Goal: Information Seeking & Learning: Learn about a topic

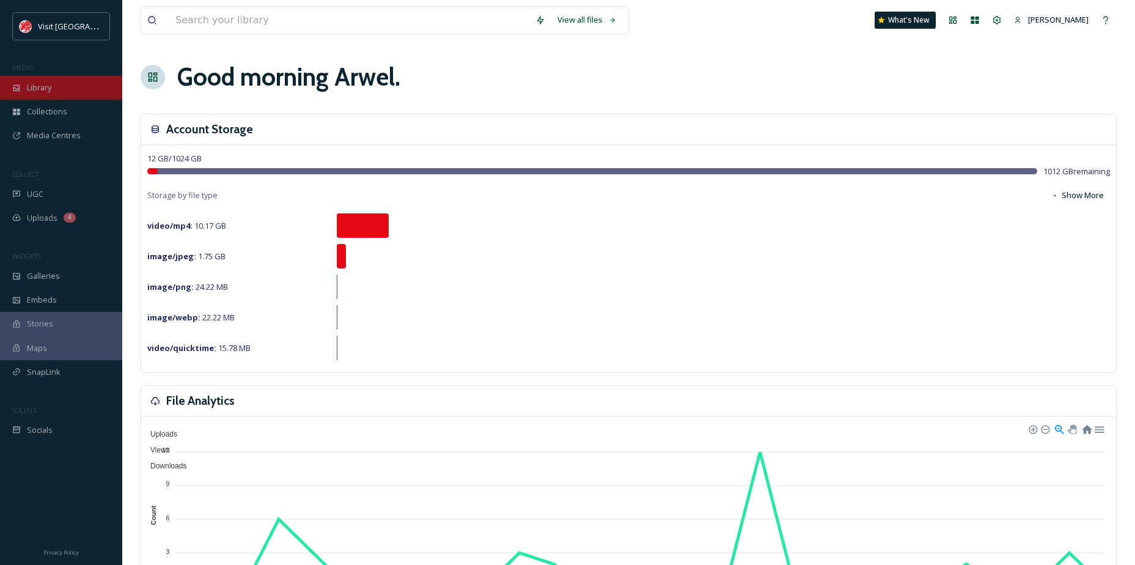
click at [30, 79] on div "Library" at bounding box center [61, 88] width 122 height 24
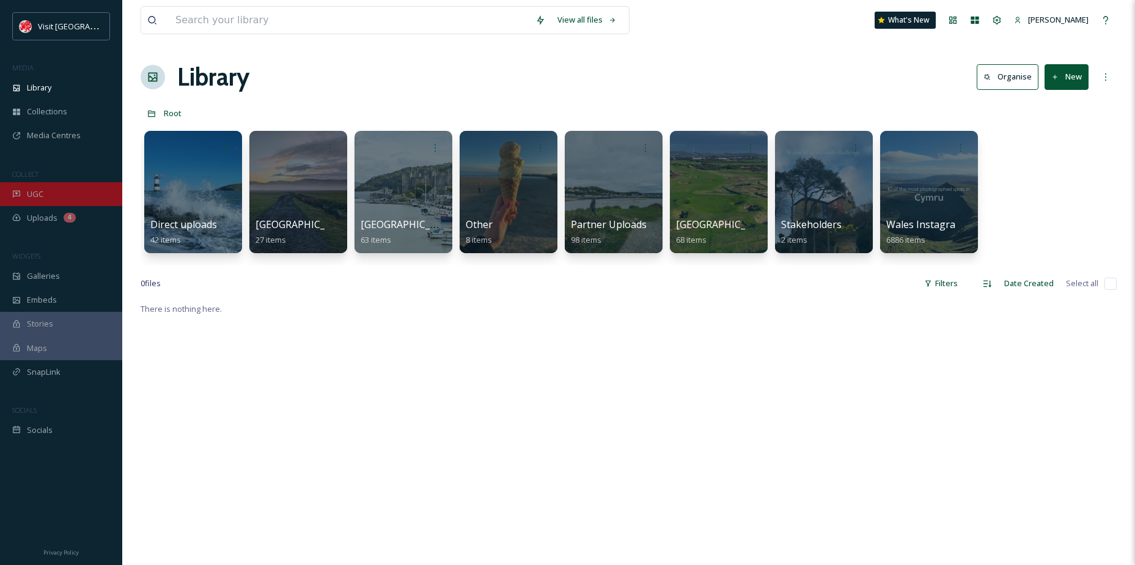
click at [32, 189] on span "UGC" at bounding box center [35, 194] width 17 height 12
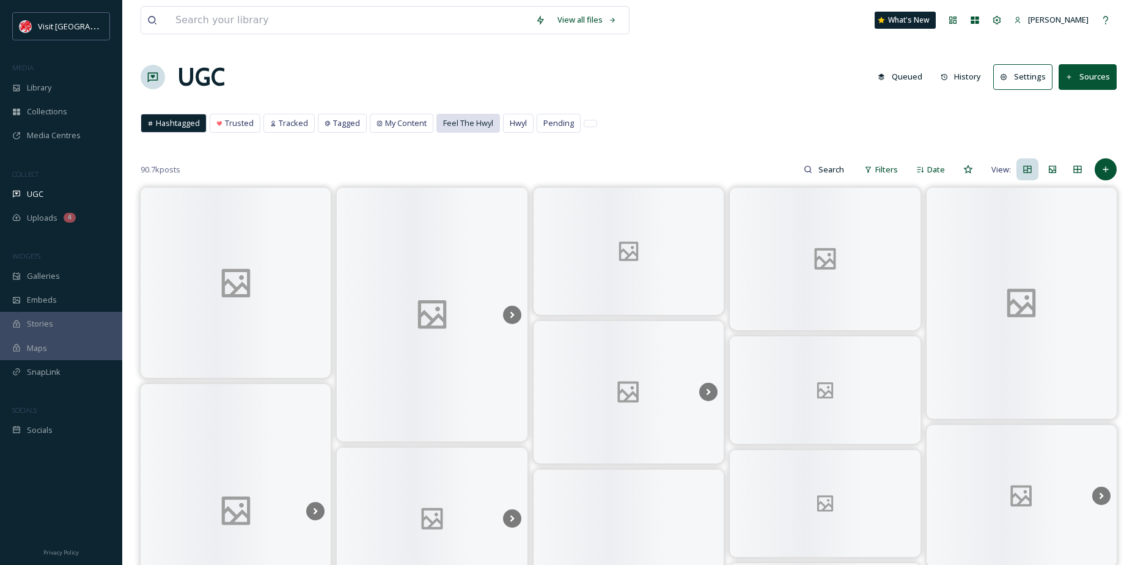
click at [479, 126] on span "Feel The Hwyl" at bounding box center [468, 123] width 50 height 12
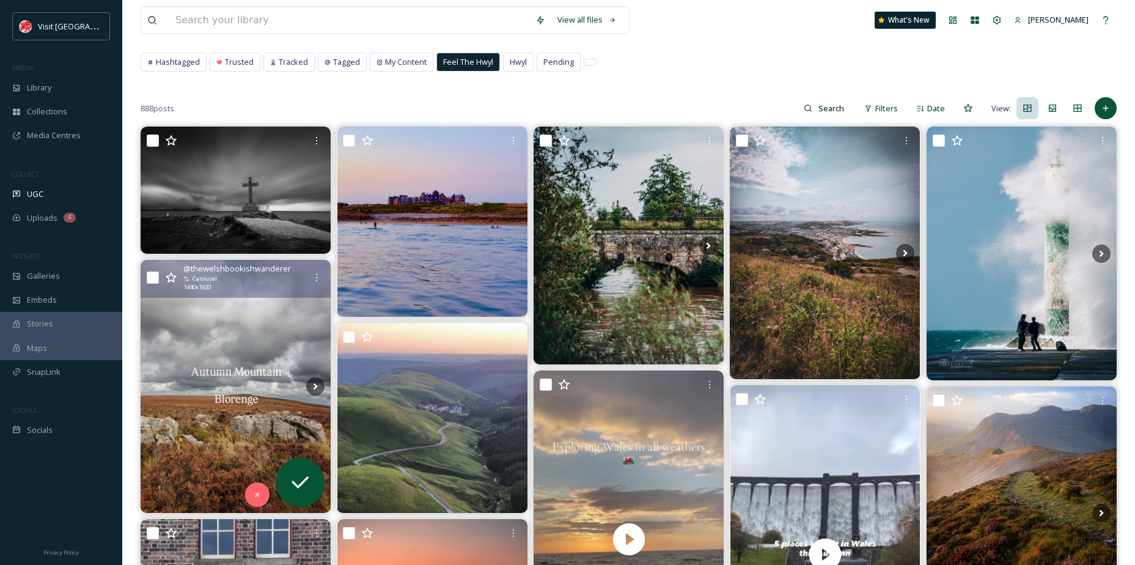
scroll to position [122, 0]
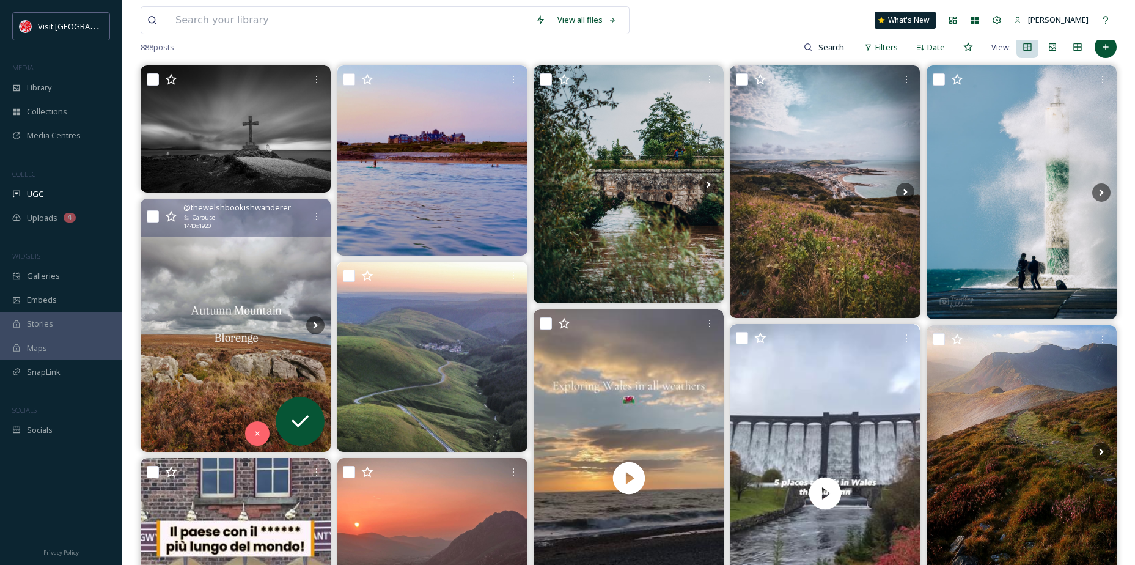
click at [263, 274] on img at bounding box center [236, 326] width 190 height 254
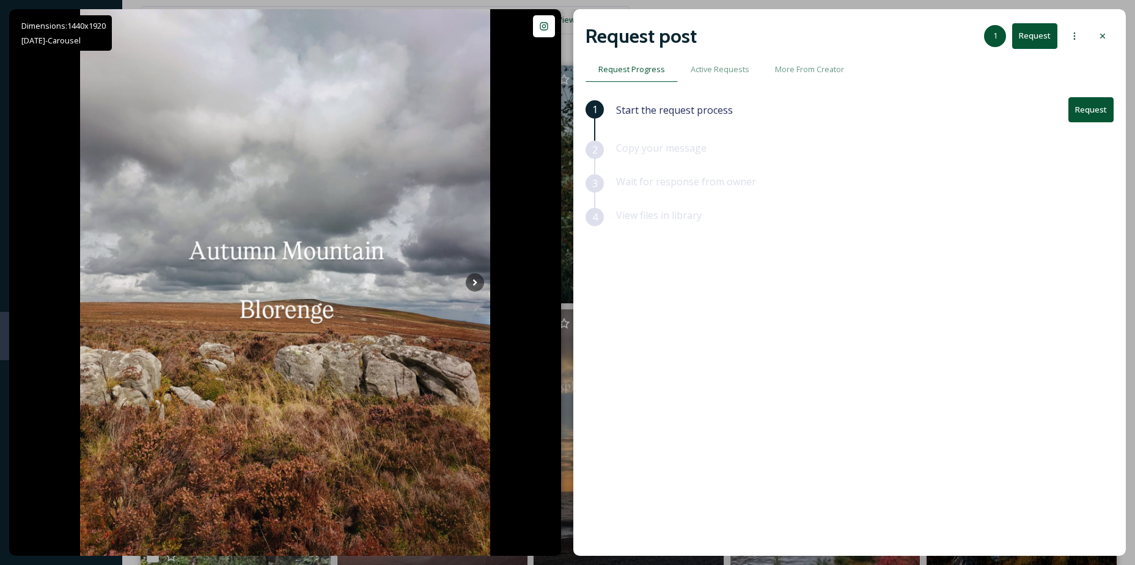
click at [1105, 23] on div "Request post 1 Request" at bounding box center [850, 35] width 528 height 29
click at [1101, 28] on div at bounding box center [1103, 36] width 22 height 22
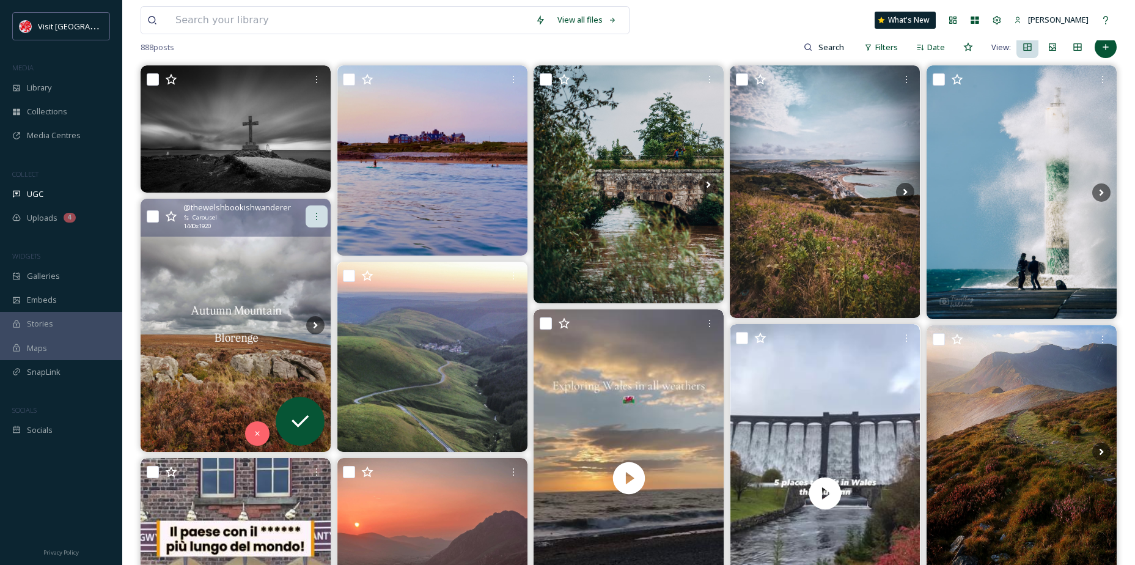
click at [316, 219] on icon at bounding box center [317, 216] width 10 height 10
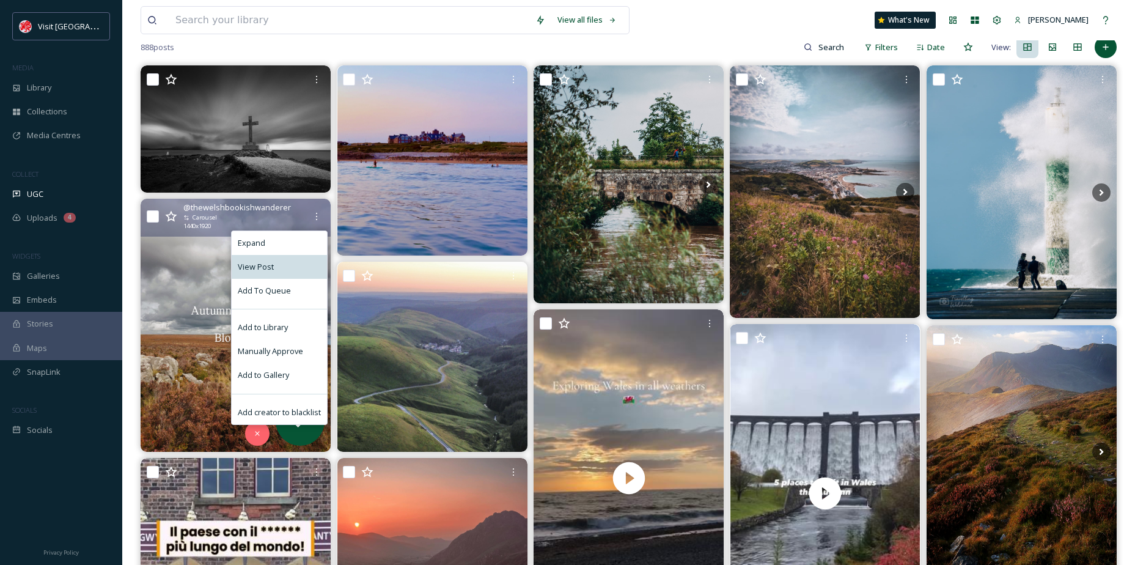
click at [285, 263] on div "View Post" at bounding box center [279, 267] width 95 height 24
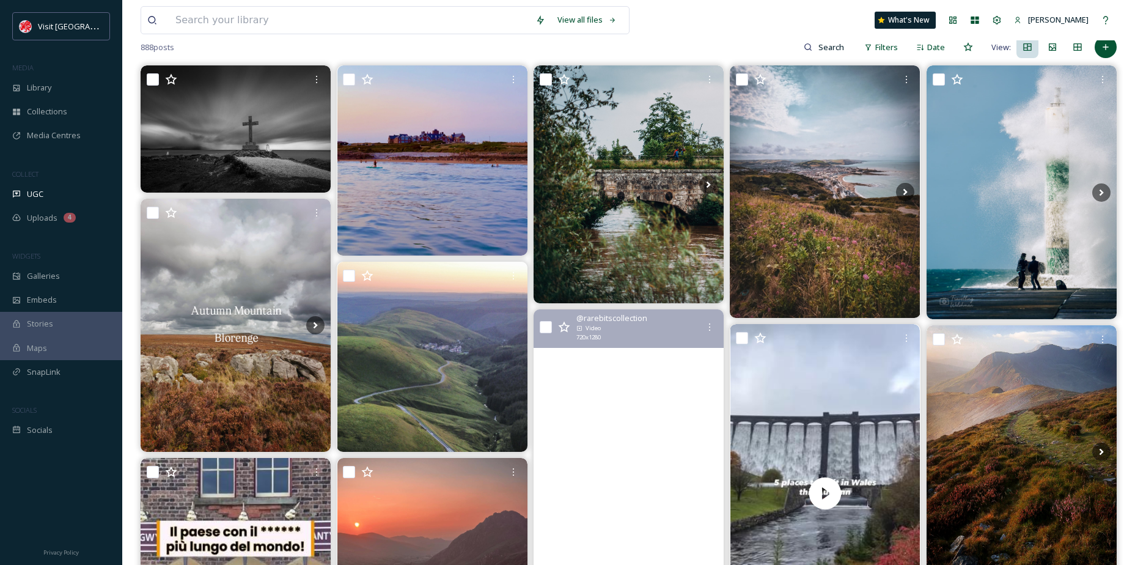
click at [626, 368] on video "From sunshine to showers, mist to golden skies- exploring Wales is magical in e…" at bounding box center [629, 478] width 190 height 338
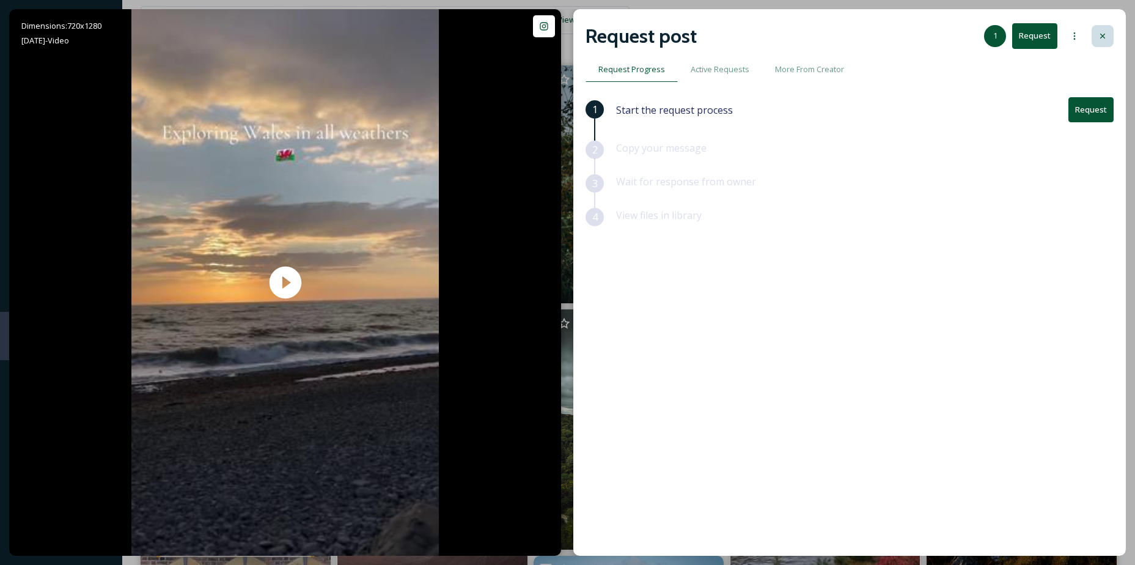
click at [1093, 37] on div at bounding box center [1103, 36] width 22 height 22
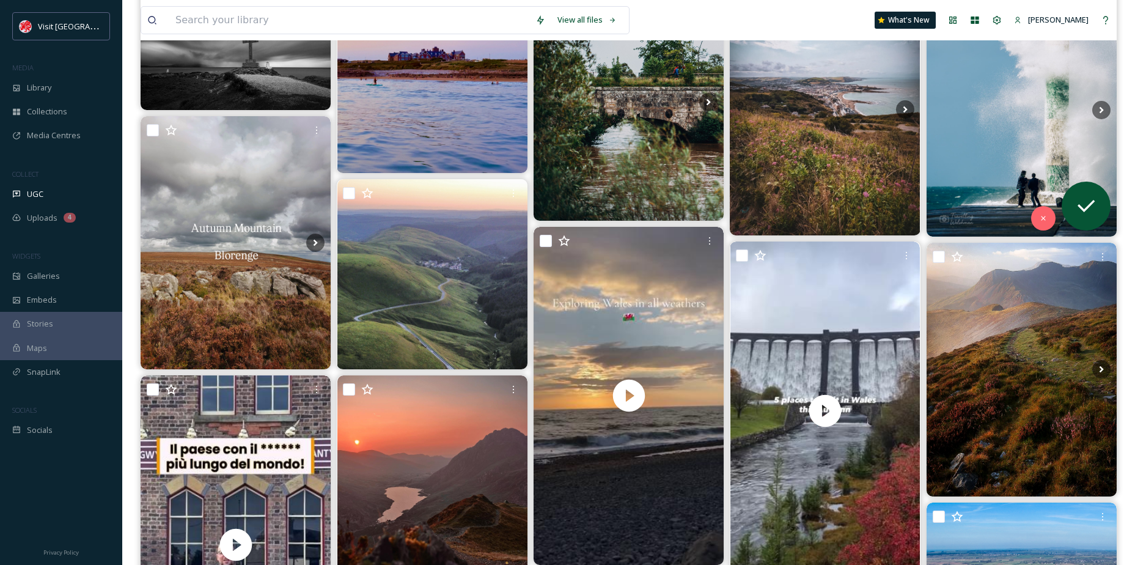
scroll to position [183, 0]
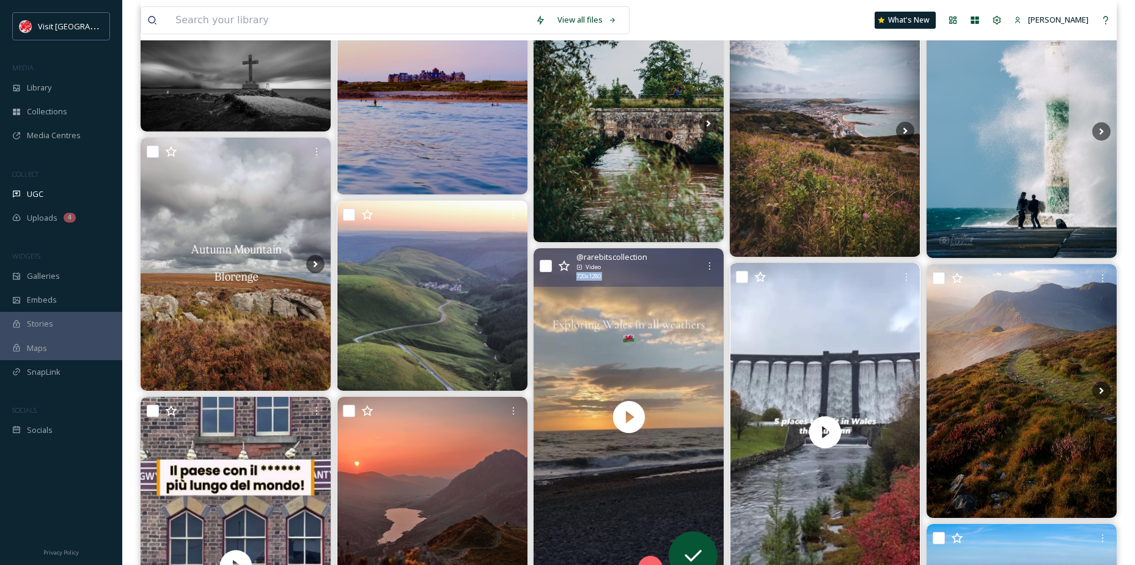
drag, startPoint x: 670, startPoint y: 286, endPoint x: 640, endPoint y: 299, distance: 33.1
click at [640, 299] on div "@ rarebitscollection Video 720 x 1280" at bounding box center [629, 417] width 190 height 338
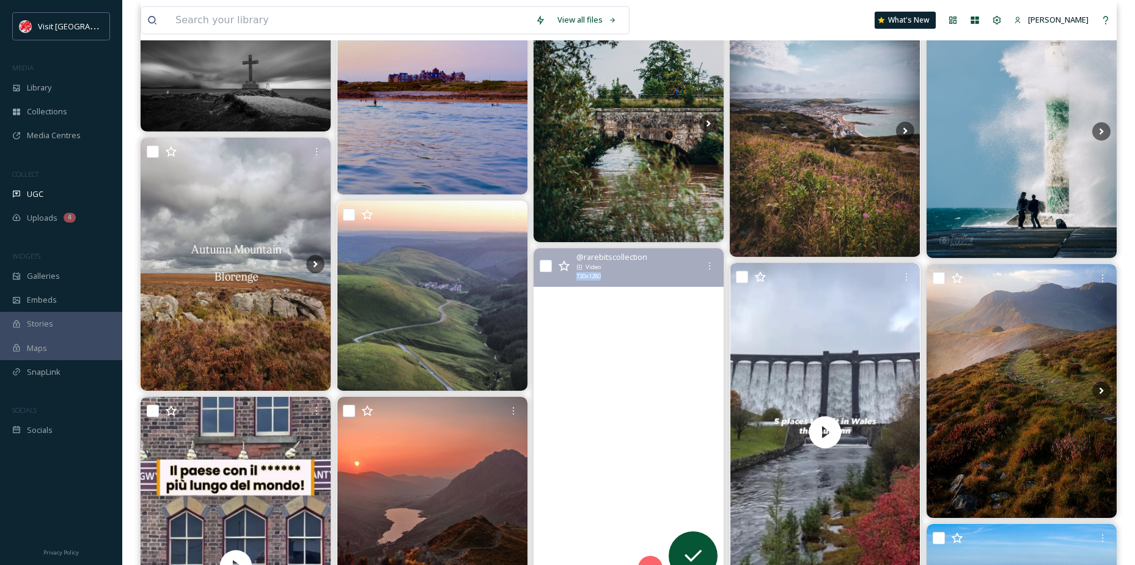
drag, startPoint x: 640, startPoint y: 299, endPoint x: 630, endPoint y: 301, distance: 10.6
click at [630, 301] on video "From sunshine to showers, mist to golden skies- exploring Wales is magical in e…" at bounding box center [629, 417] width 190 height 338
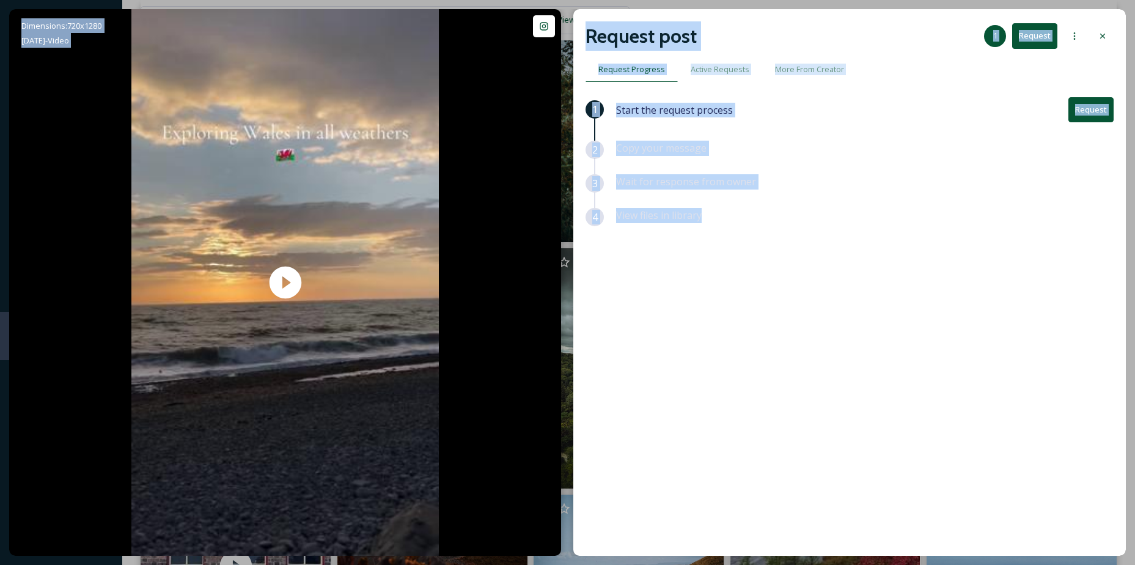
click at [749, 306] on div "1 Start the request process Request 2 Copy your message 3 Wait for response fro…" at bounding box center [850, 294] width 528 height 395
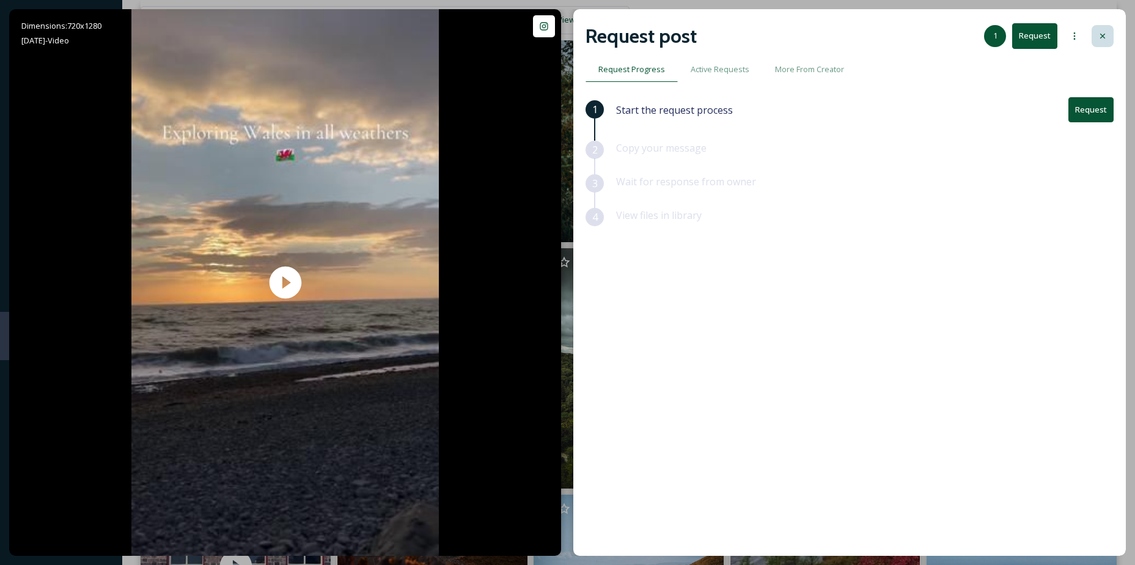
click at [1102, 35] on icon at bounding box center [1102, 36] width 5 height 5
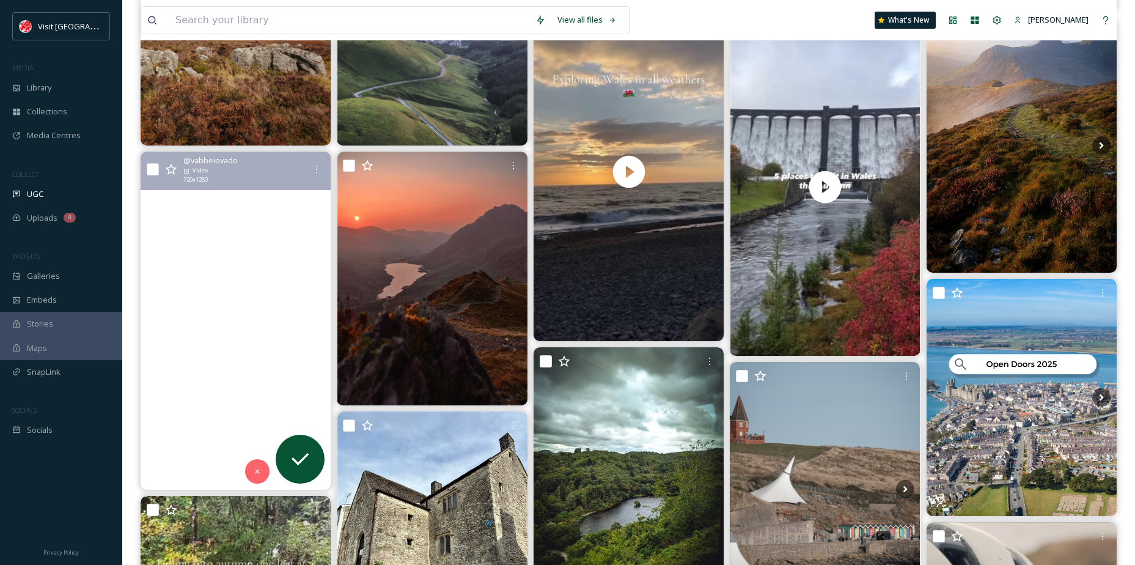
scroll to position [428, 0]
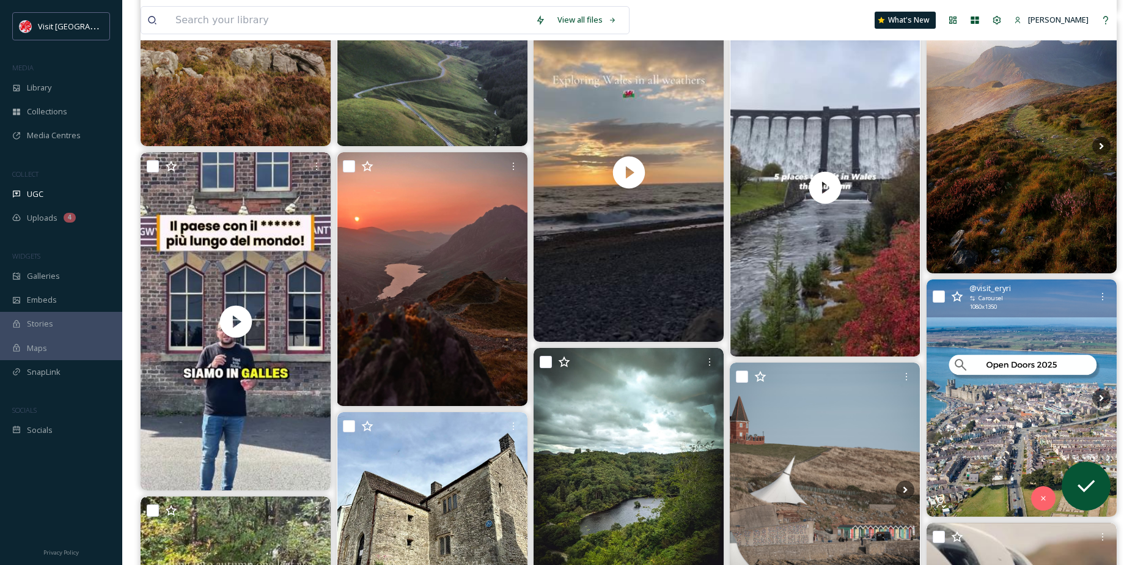
click at [1034, 361] on img at bounding box center [1022, 398] width 190 height 238
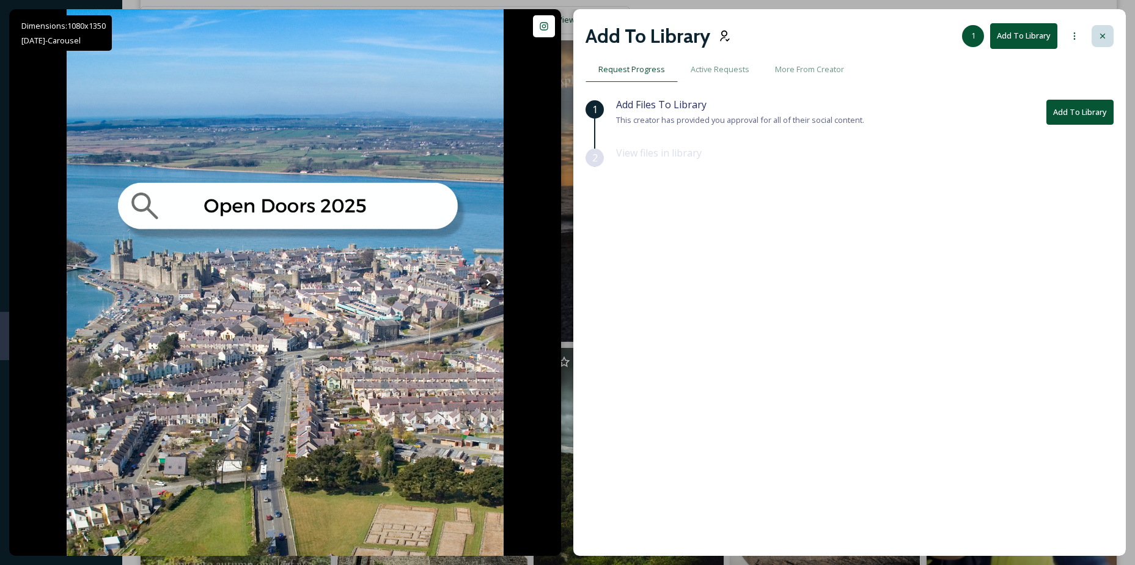
click at [1097, 29] on div at bounding box center [1103, 36] width 22 height 22
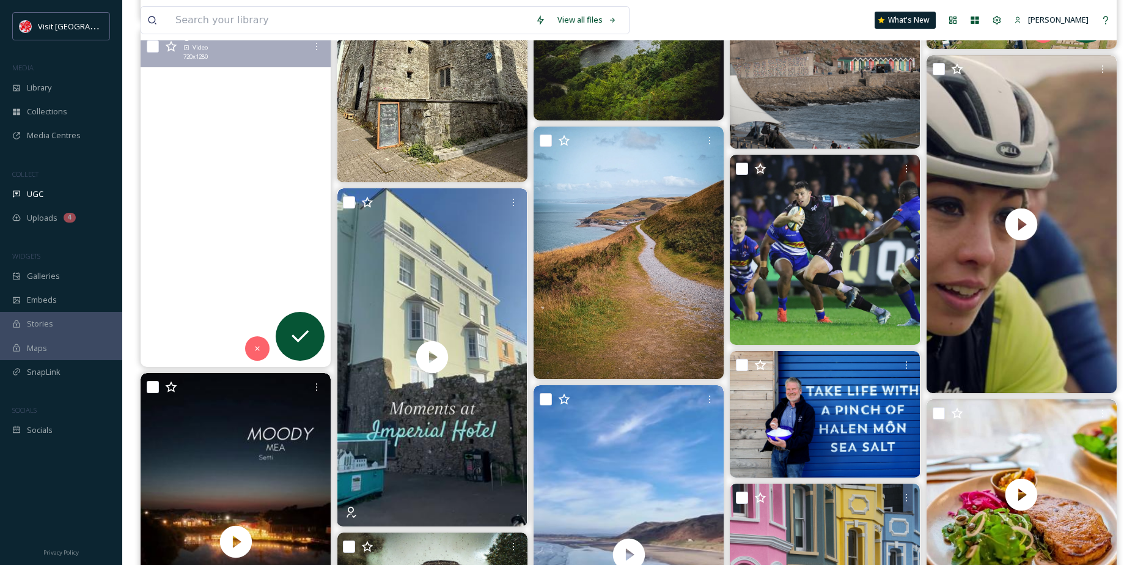
scroll to position [917, 0]
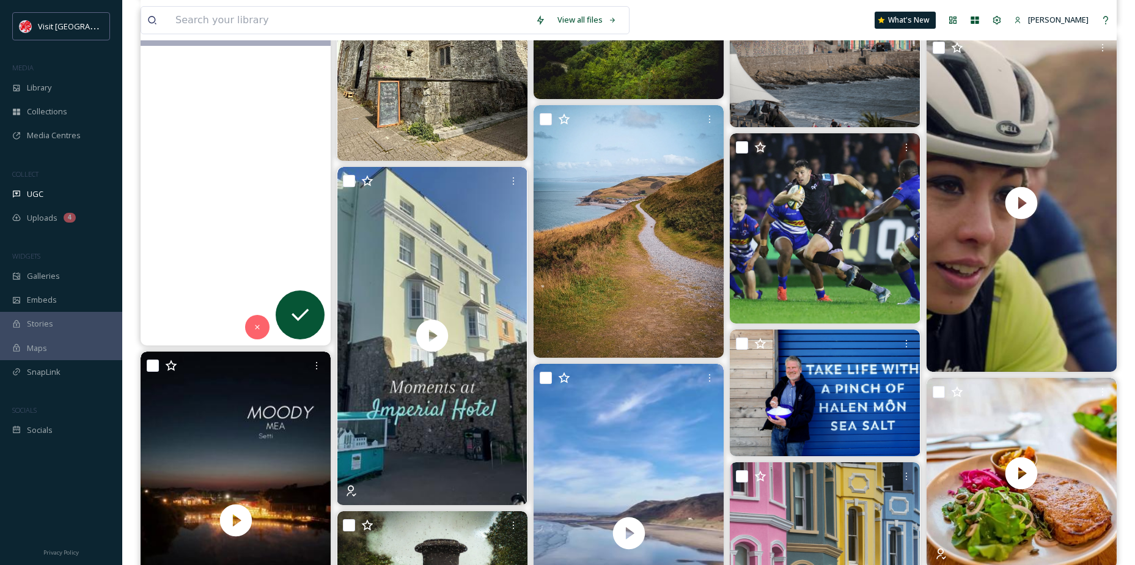
click at [188, 235] on video "Falling for Wales one leaf at a time 🍂🏴󠁧󠁢󠁷󠁬󠁳󠁿 \a\a#wales #autumn #autumnal #fal…" at bounding box center [236, 176] width 190 height 338
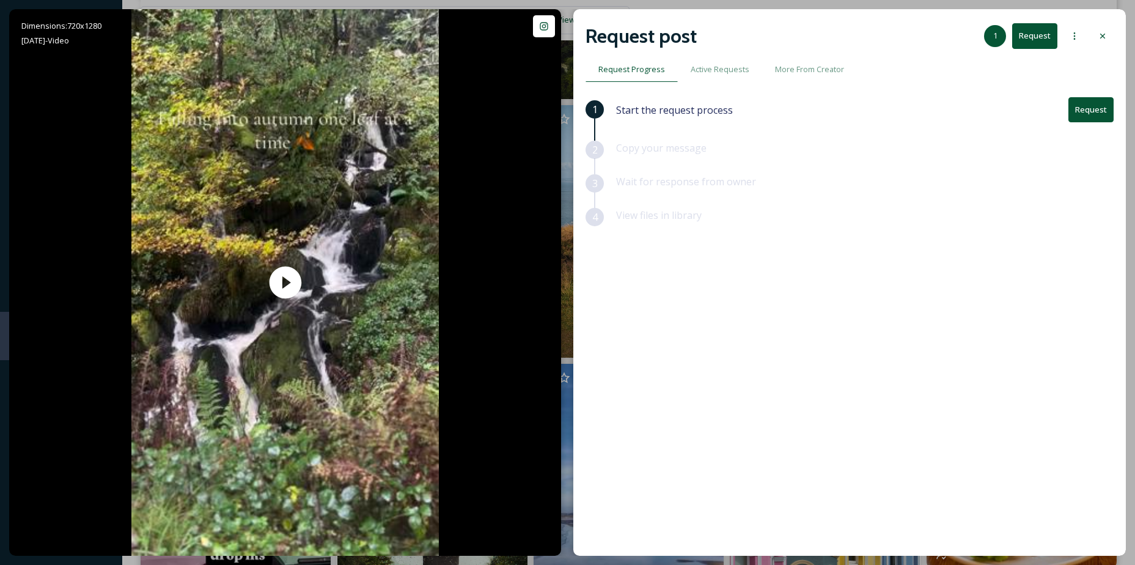
drag, startPoint x: 1109, startPoint y: 31, endPoint x: 1107, endPoint y: 15, distance: 15.5
click at [1109, 29] on div at bounding box center [1103, 36] width 22 height 22
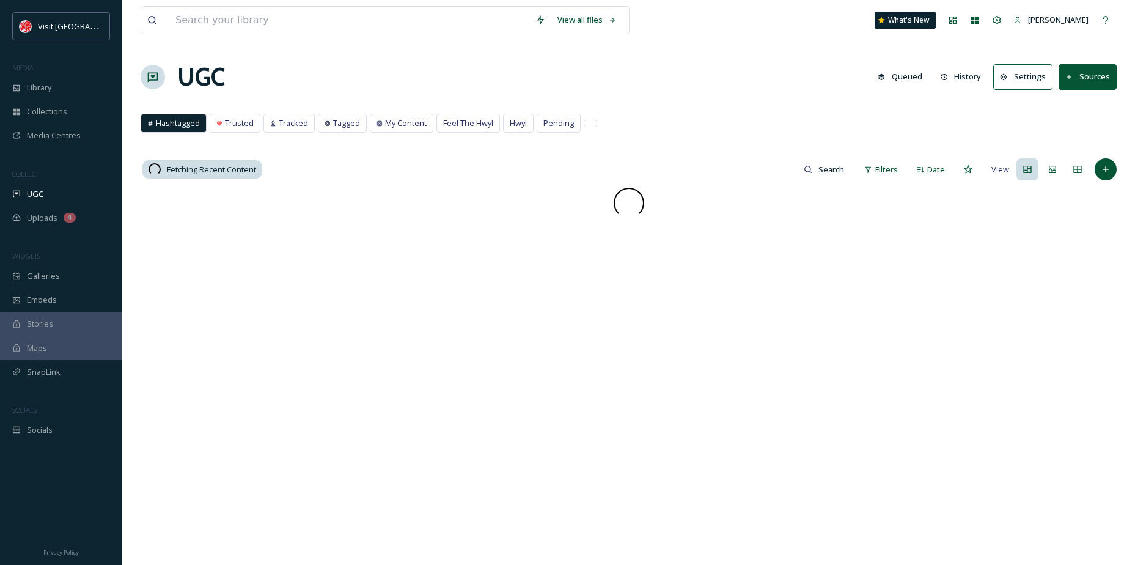
click at [1097, 67] on button "Sources" at bounding box center [1088, 76] width 58 height 25
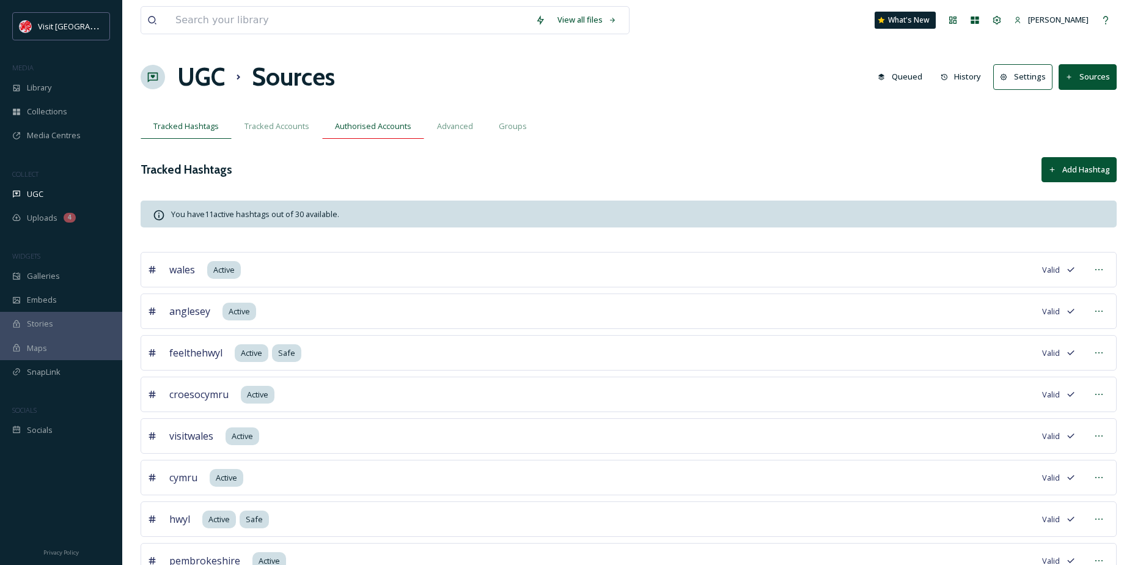
click at [354, 123] on span "Authorised Accounts" at bounding box center [373, 126] width 76 height 12
